Goal: Information Seeking & Learning: Learn about a topic

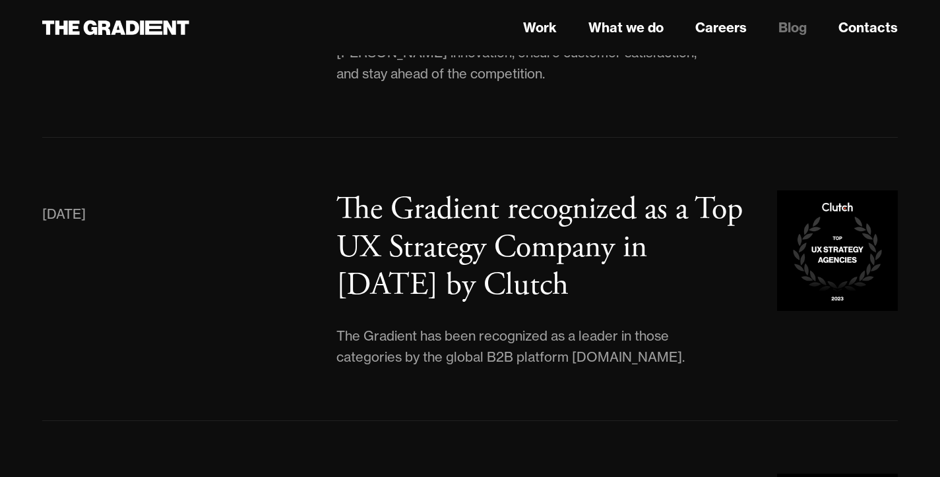
scroll to position [5092, 0]
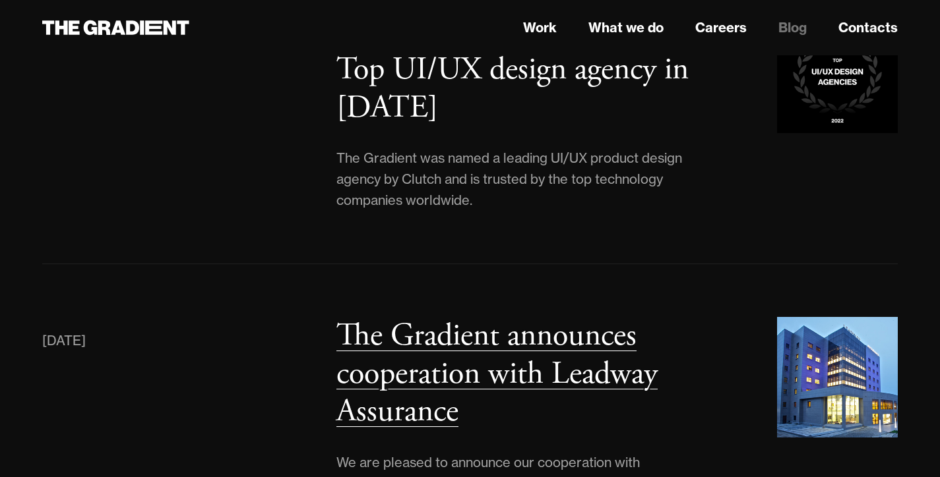
click at [456, 316] on h3 "The Gradient announces cooperation with Leadway Assurance" at bounding box center [496, 374] width 321 height 116
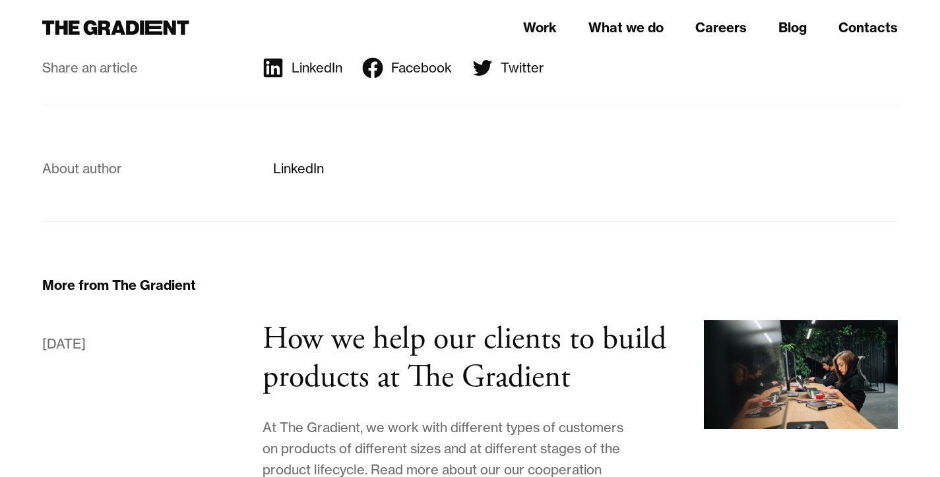
scroll to position [1439, 0]
